Goal: Communication & Community: Share content

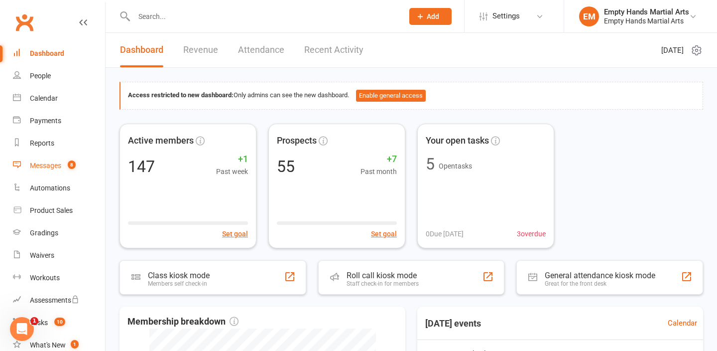
click at [47, 169] on div "Messages" at bounding box center [45, 165] width 31 height 8
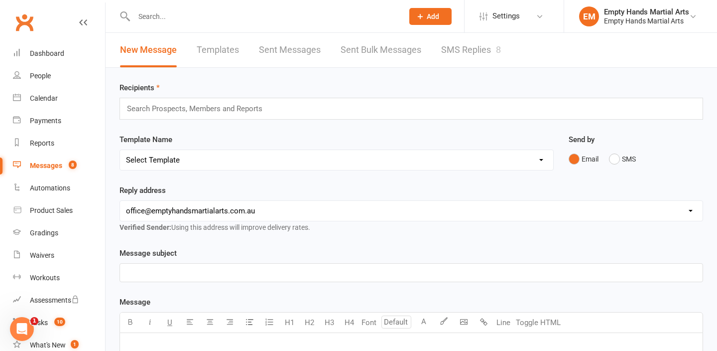
click at [458, 44] on link "SMS Replies 8" at bounding box center [471, 50] width 60 height 34
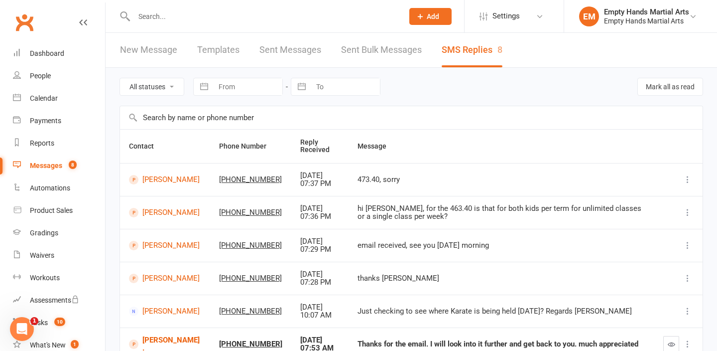
click at [171, 19] on input "text" at bounding box center [263, 16] width 265 height 14
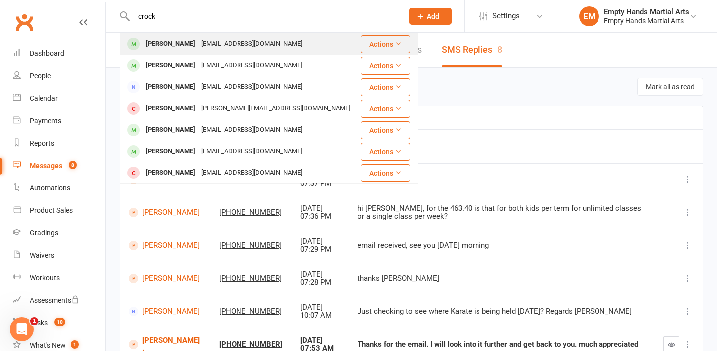
type input "crock"
click at [168, 43] on div "Kim Crocker" at bounding box center [170, 44] width 55 height 14
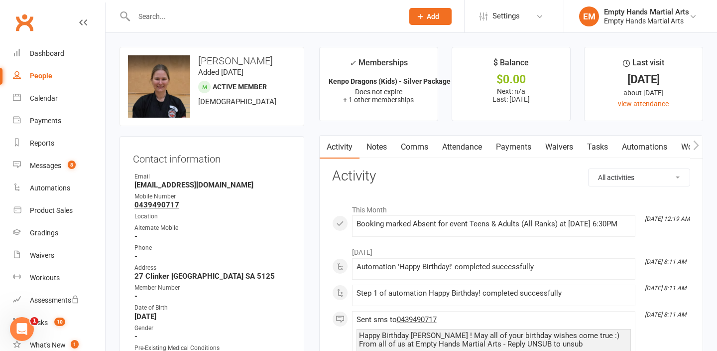
click at [417, 149] on link "Comms" at bounding box center [414, 146] width 41 height 23
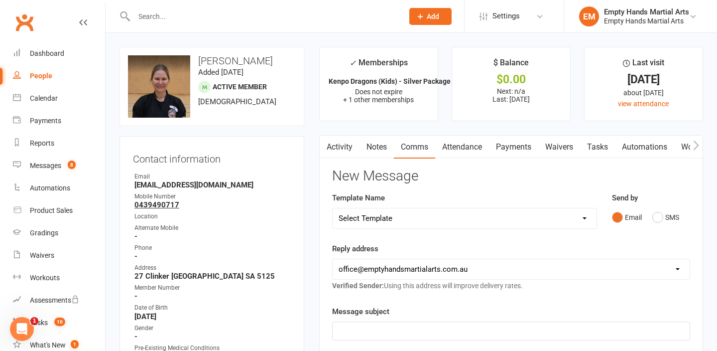
click at [341, 148] on link "Activity" at bounding box center [340, 146] width 40 height 23
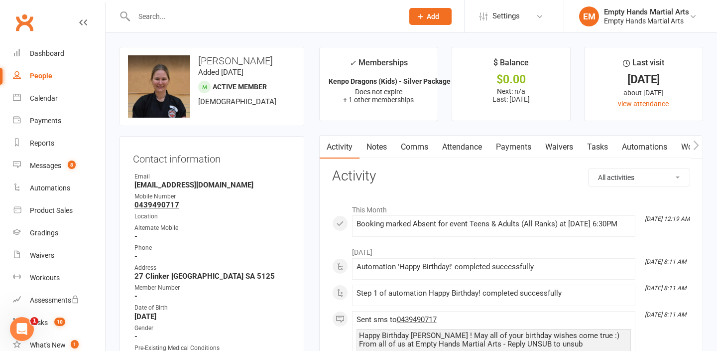
click at [469, 145] on link "Attendance" at bounding box center [462, 146] width 54 height 23
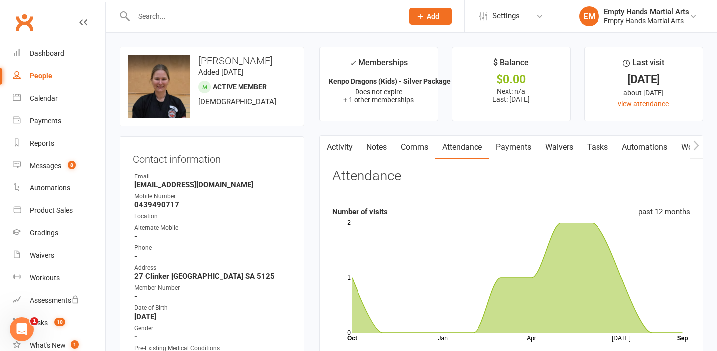
click at [183, 18] on input "text" at bounding box center [263, 16] width 265 height 14
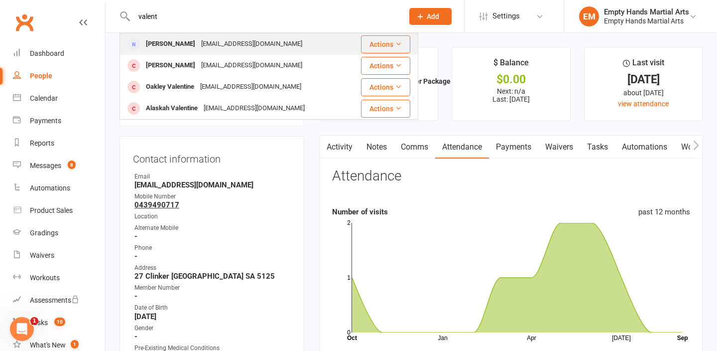
type input "valent"
click at [183, 50] on div "Bronii Valentine" at bounding box center [170, 44] width 55 height 14
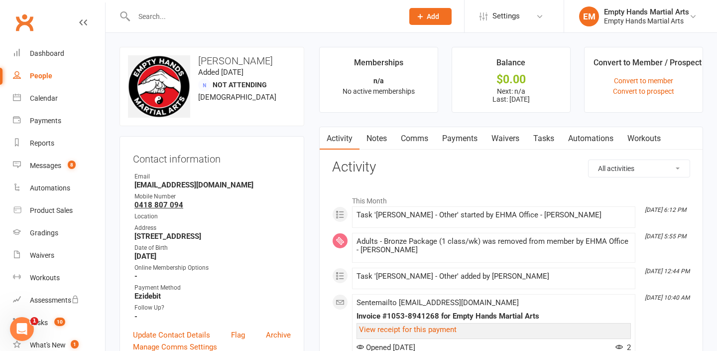
click at [474, 138] on link "Payments" at bounding box center [459, 138] width 49 height 23
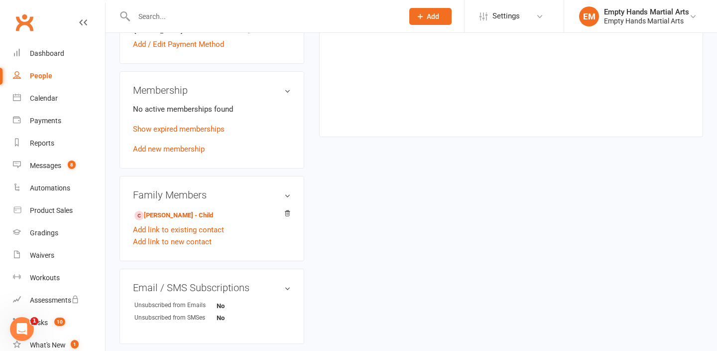
scroll to position [483, 0]
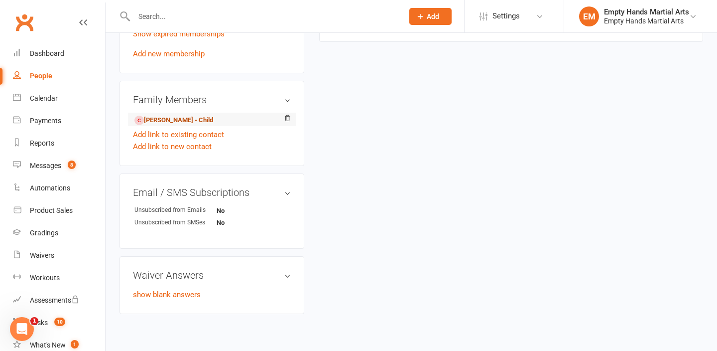
click at [166, 121] on link "Léda Valentine - Child" at bounding box center [173, 120] width 79 height 10
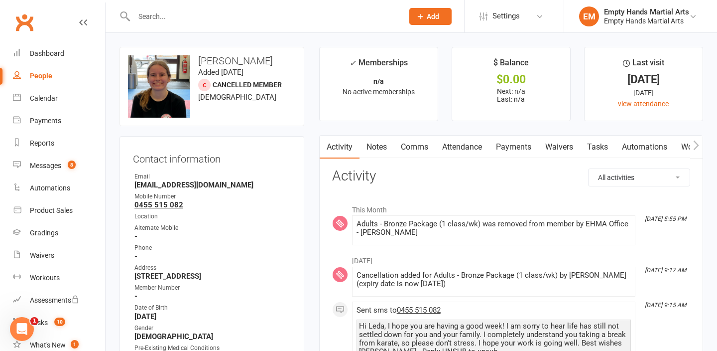
click at [609, 177] on select "All activities Bookings / Attendances Communications Notes Failed SMSes Grading…" at bounding box center [639, 177] width 101 height 17
select select "ConversationLogEntry"
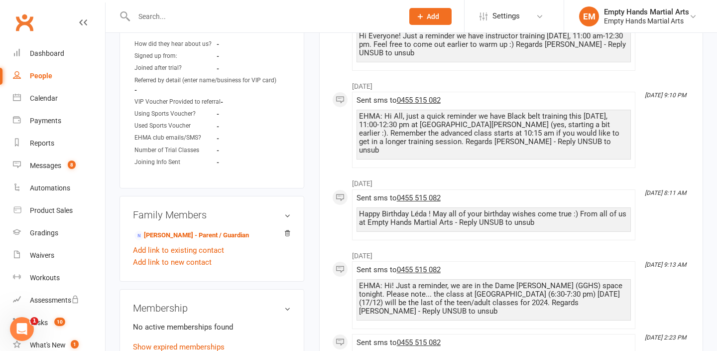
scroll to position [781, 0]
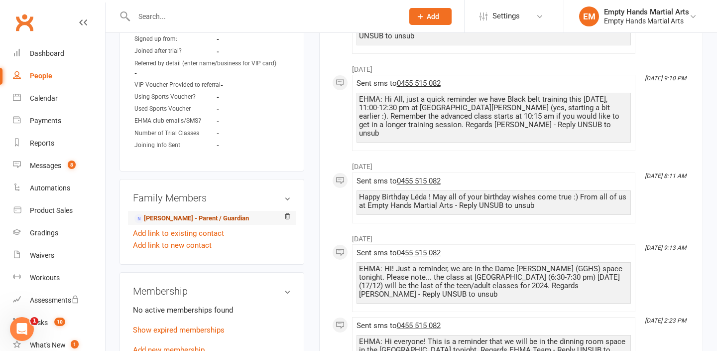
click at [208, 213] on link "Bronii Valentine - Parent / Guardian" at bounding box center [191, 218] width 115 height 10
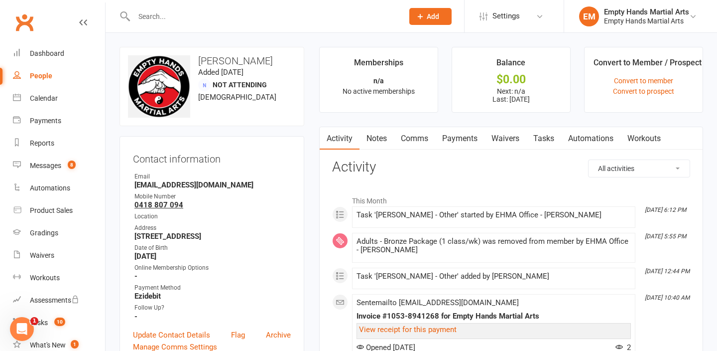
click at [615, 175] on select "All activities Bookings / Attendances Communications Notes Failed SMSes Grading…" at bounding box center [639, 168] width 101 height 17
select select "ConversationLogEntry"
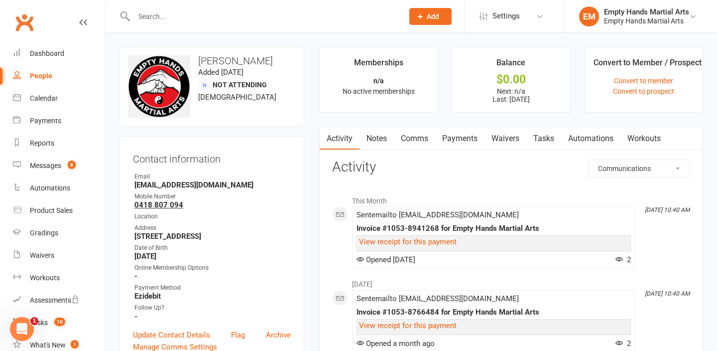
click at [413, 139] on link "Comms" at bounding box center [414, 138] width 41 height 23
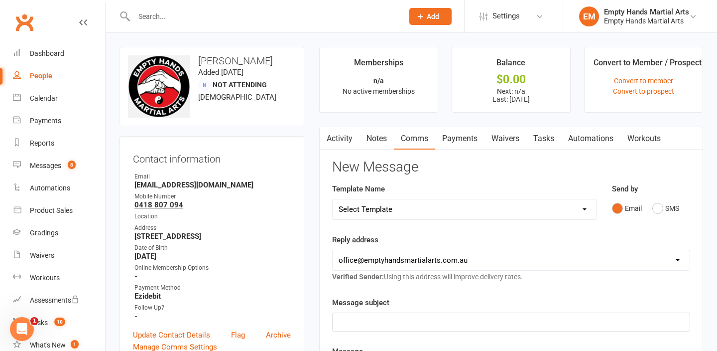
click at [658, 219] on div "Send by Email SMS" at bounding box center [651, 207] width 93 height 49
click at [657, 206] on button "SMS" at bounding box center [665, 208] width 27 height 19
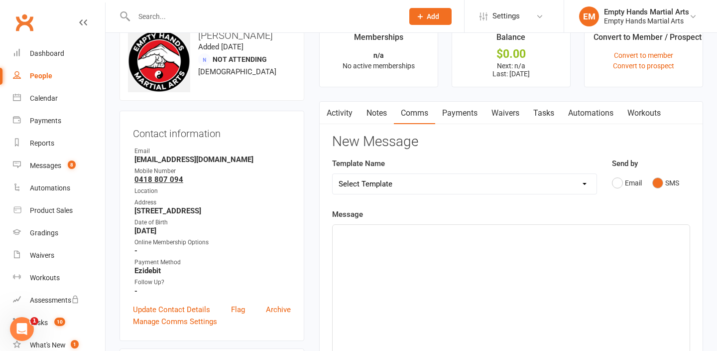
scroll to position [29, 0]
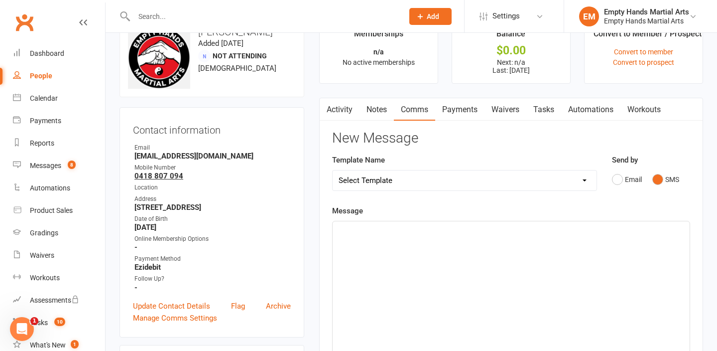
click at [554, 247] on div "﻿" at bounding box center [511, 295] width 357 height 149
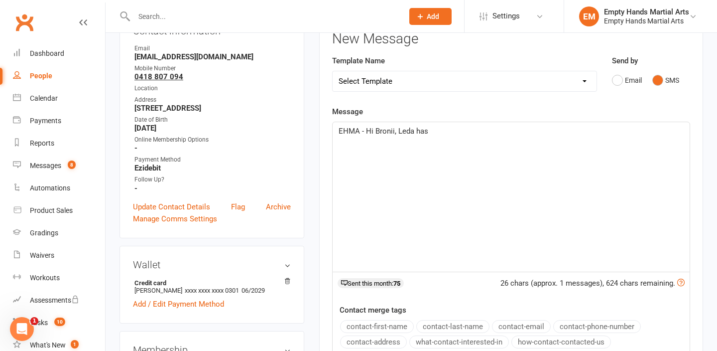
scroll to position [269, 0]
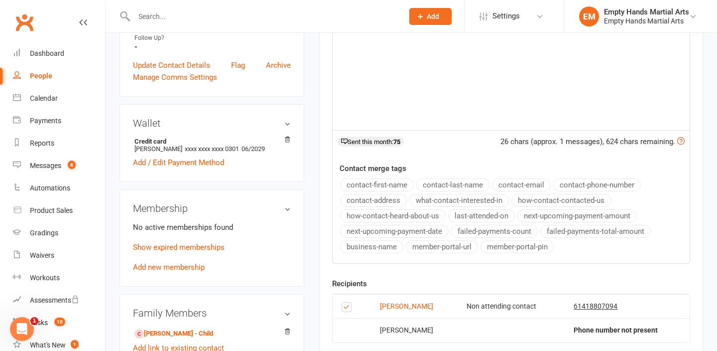
drag, startPoint x: 156, startPoint y: 329, endPoint x: 261, endPoint y: 5, distance: 340.2
click at [0, 0] on ui-view "Prospect Member Non-attending contact Class / event Appointment Grading event T…" at bounding box center [358, 152] width 717 height 838
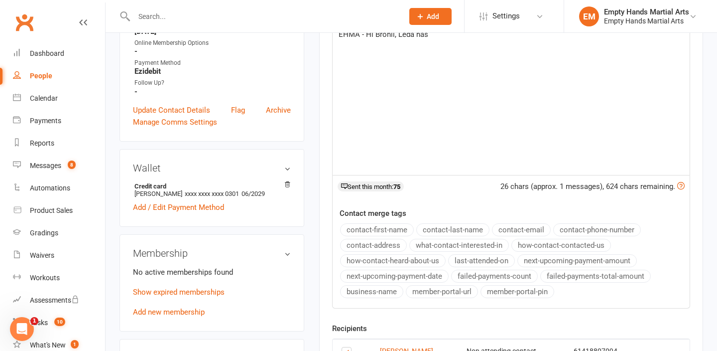
scroll to position [0, 0]
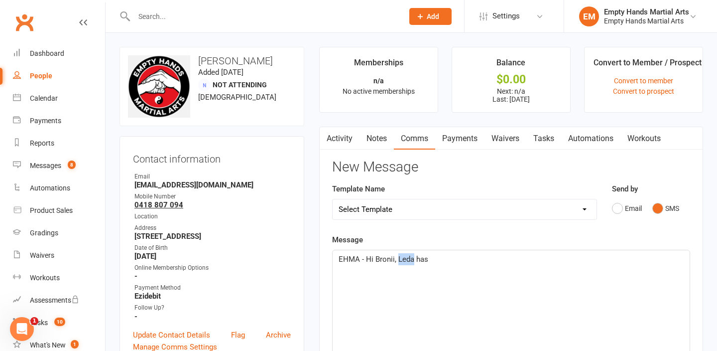
drag, startPoint x: 412, startPoint y: 260, endPoint x: 397, endPoint y: 259, distance: 15.5
click at [397, 259] on span "EHMA - Hi Bronii, Leda has" at bounding box center [384, 258] width 90 height 9
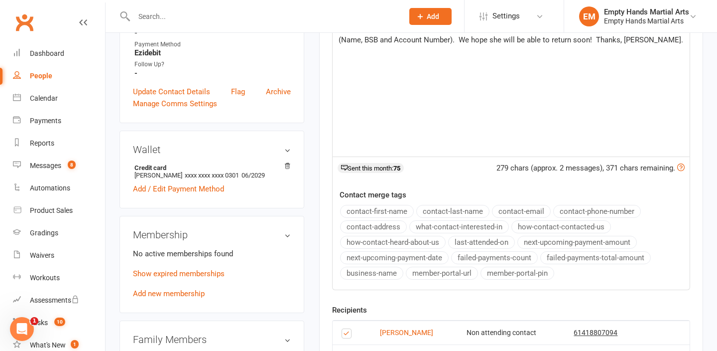
scroll to position [300, 0]
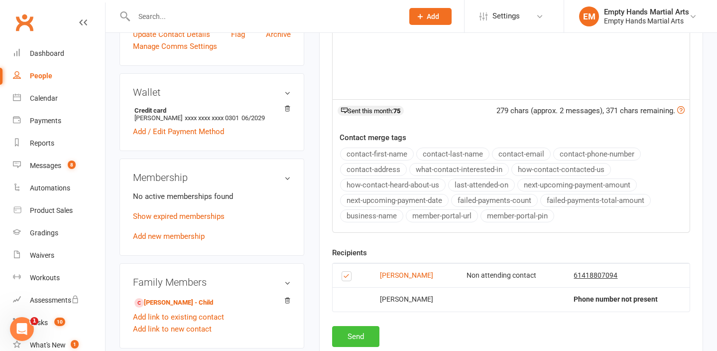
click at [367, 337] on button "Send" at bounding box center [355, 336] width 47 height 21
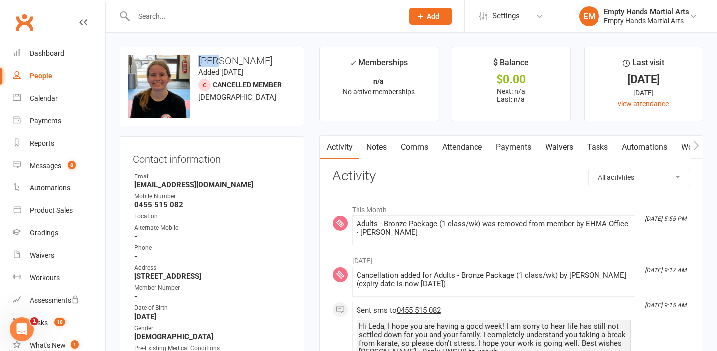
drag, startPoint x: 218, startPoint y: 61, endPoint x: 198, endPoint y: 60, distance: 19.4
click at [198, 60] on h3 "Léda Valentine" at bounding box center [212, 60] width 168 height 11
copy h3 "Léda"
